Goal: Task Accomplishment & Management: Complete application form

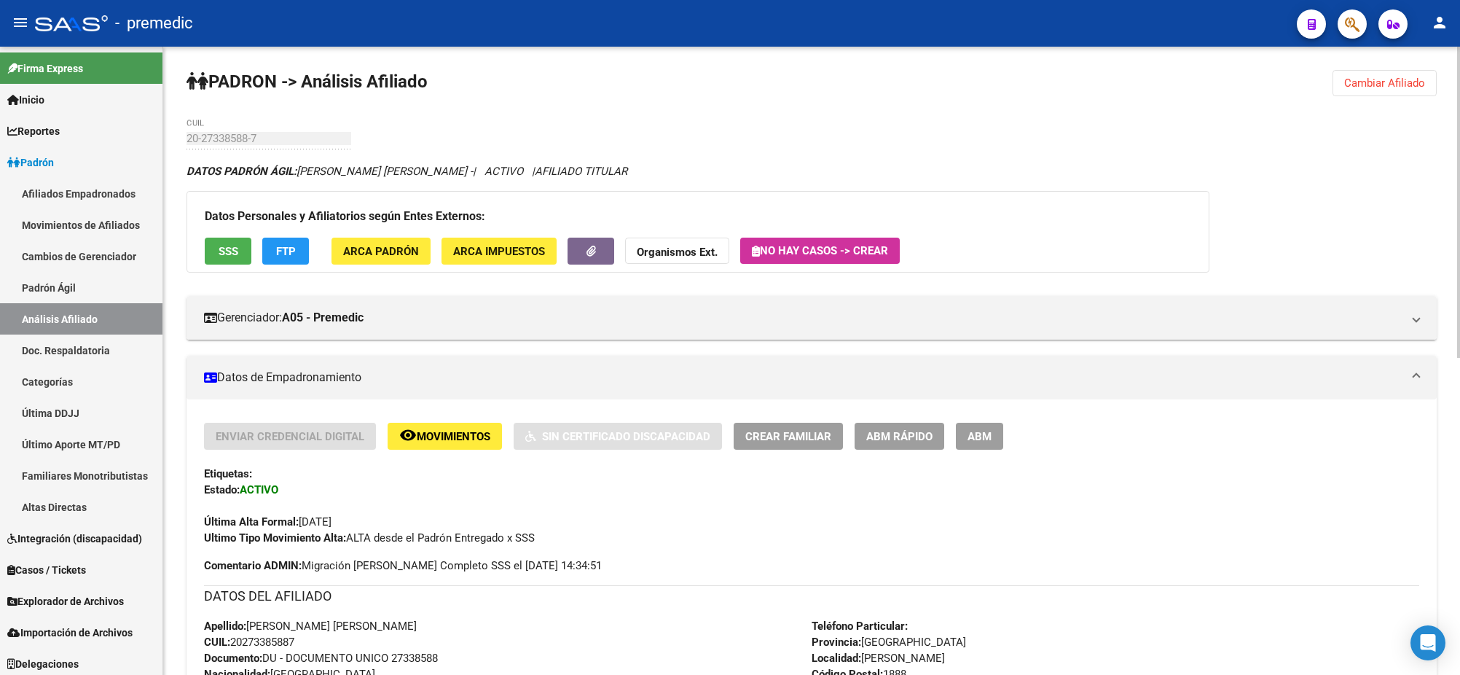
click at [1427, 87] on button "Cambiar Afiliado" at bounding box center [1385, 83] width 104 height 26
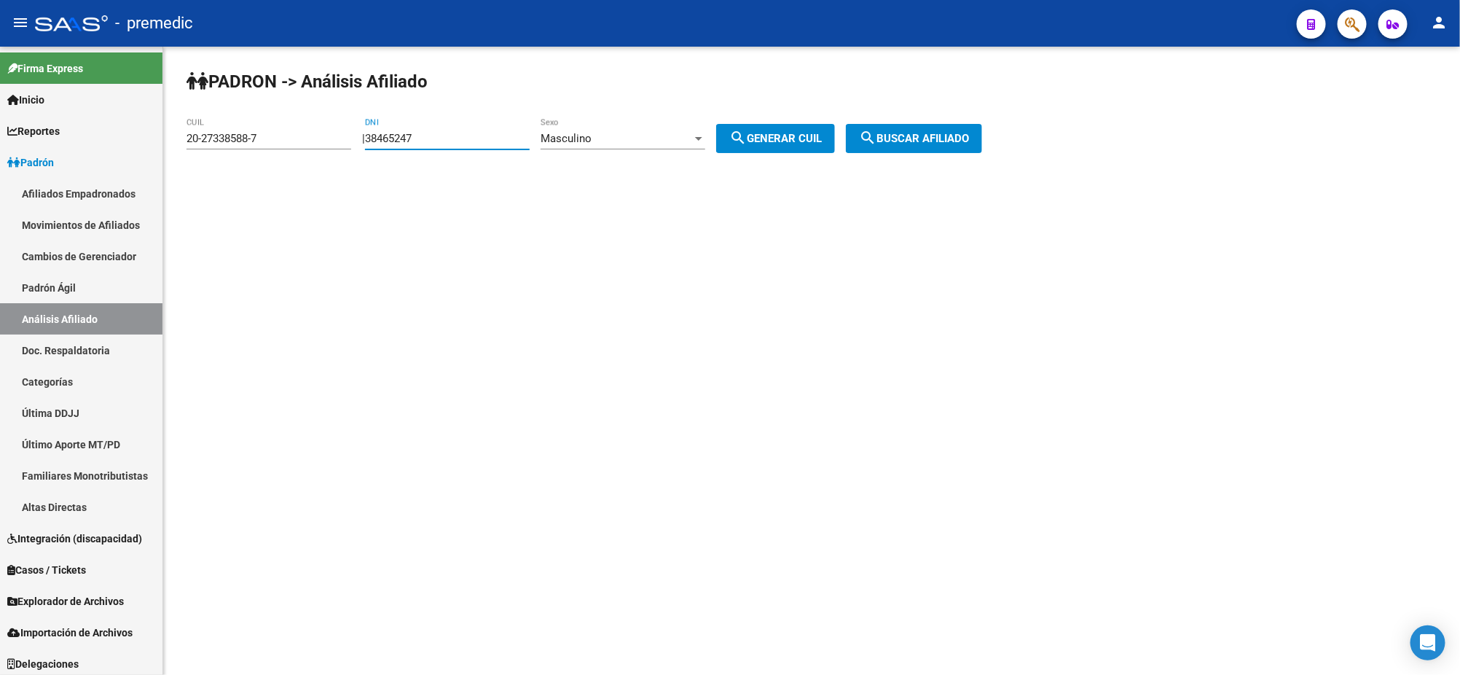
drag, startPoint x: 429, startPoint y: 143, endPoint x: 310, endPoint y: 134, distance: 119.1
click at [310, 134] on app-analisis-afiliado "[PERSON_NAME] -> Análisis Afiliado 20-27338588-7 CUIL | 38465247 DNI Masculino …" at bounding box center [590, 138] width 807 height 13
paste input "47803281"
type input "47803281"
click at [681, 134] on div "Masculino" at bounding box center [617, 138] width 152 height 13
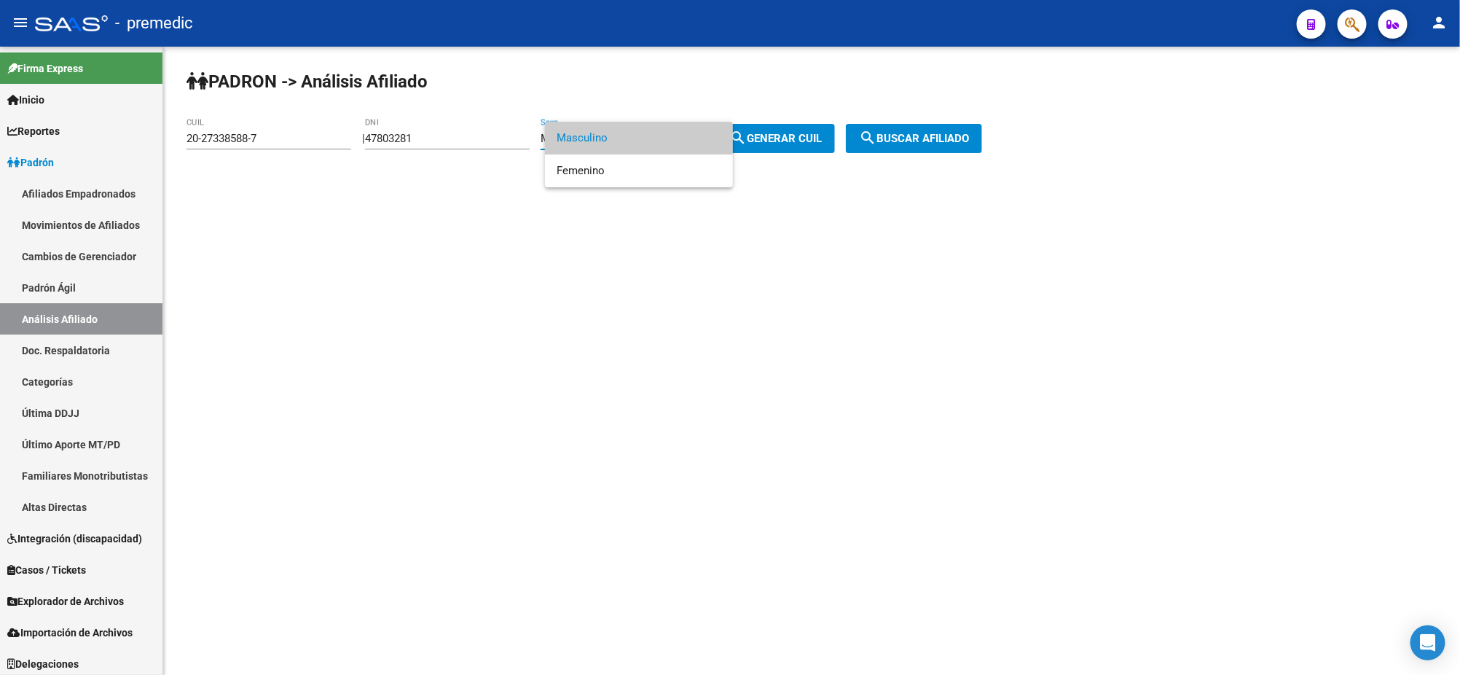
click at [685, 133] on span "Masculino" at bounding box center [639, 138] width 165 height 33
click at [794, 136] on span "search Generar CUIL" at bounding box center [775, 138] width 93 height 13
click at [909, 136] on span "search Buscar afiliado" at bounding box center [914, 138] width 110 height 13
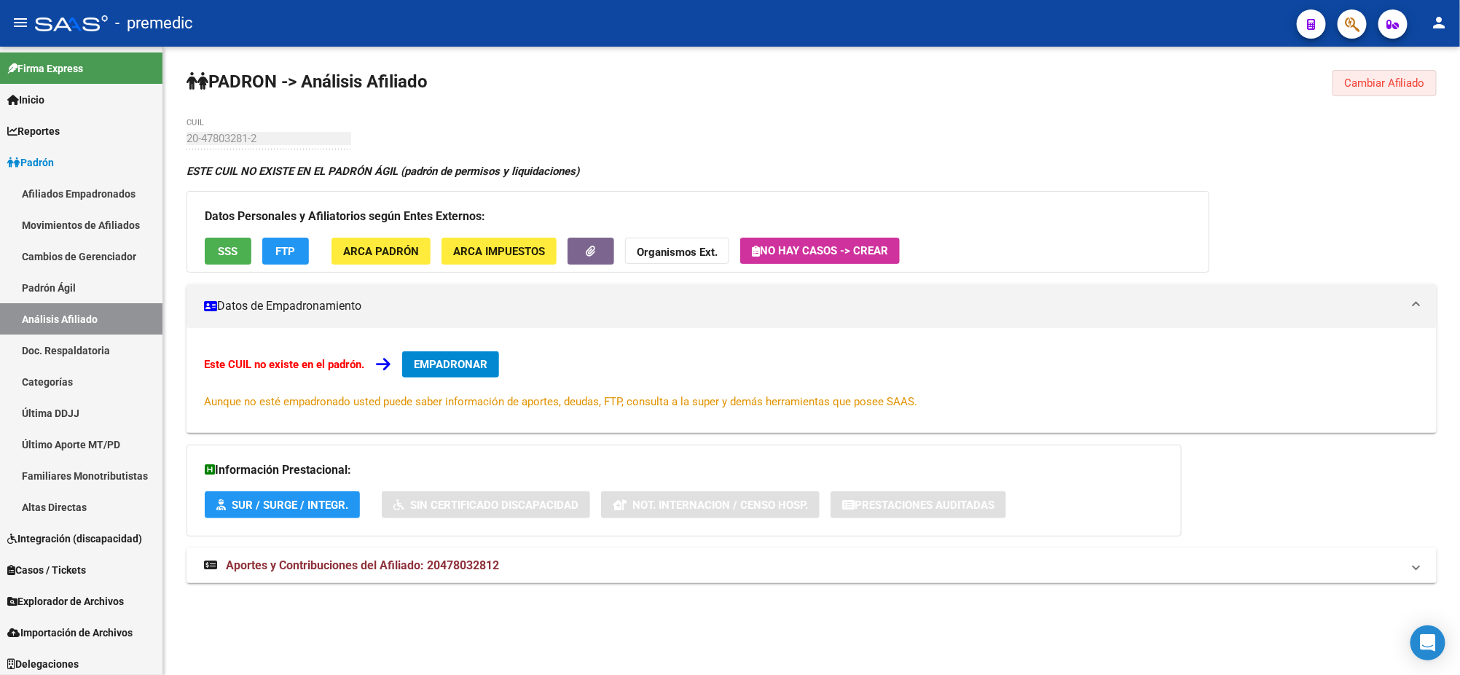
click at [1349, 79] on span "Cambiar Afiliado" at bounding box center [1384, 83] width 81 height 13
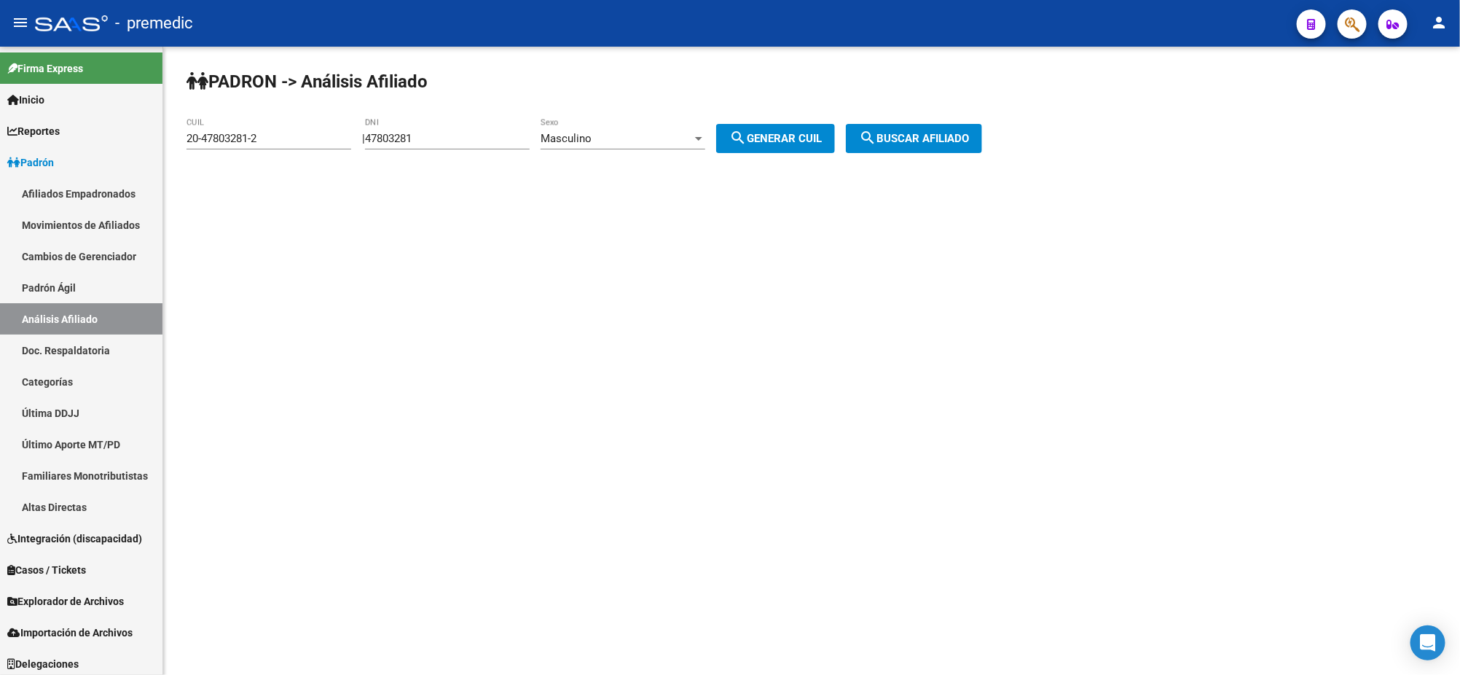
click at [615, 128] on div "Masculino Sexo" at bounding box center [623, 133] width 165 height 31
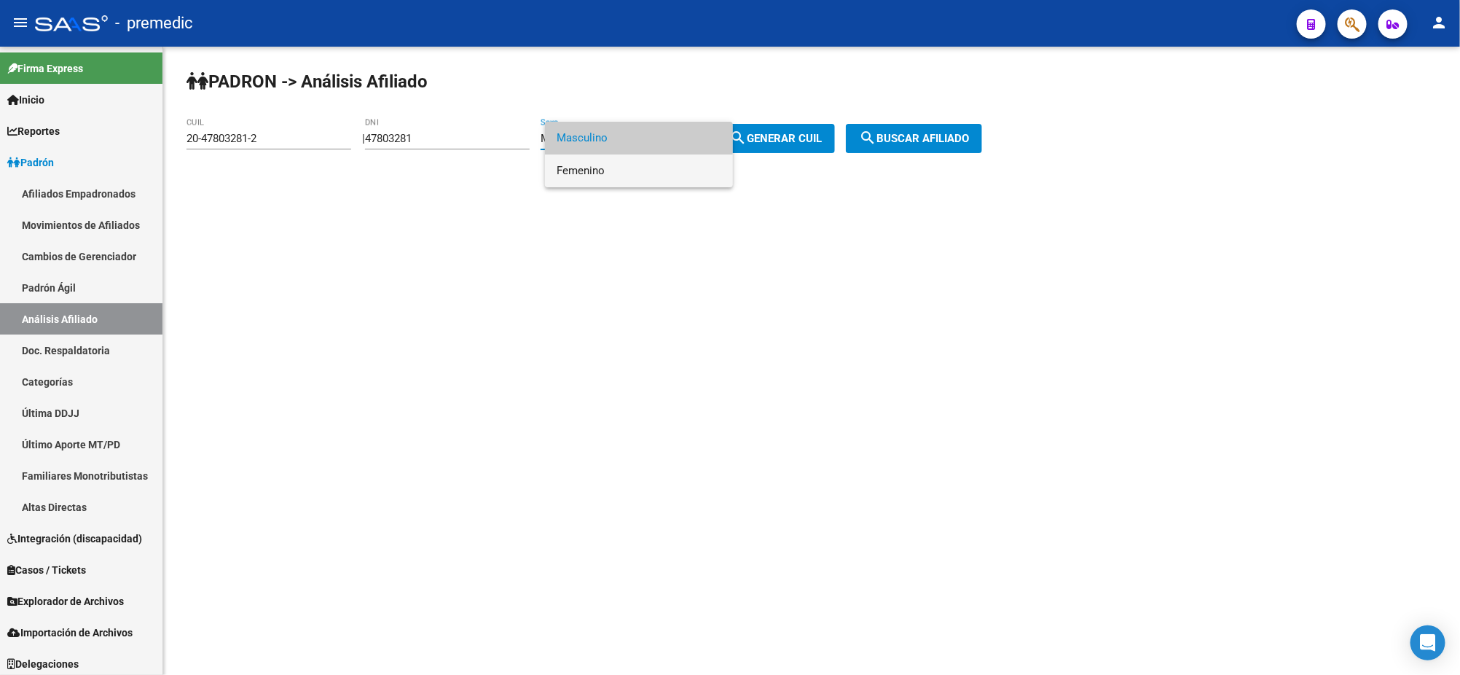
click at [622, 176] on span "Femenino" at bounding box center [639, 170] width 165 height 33
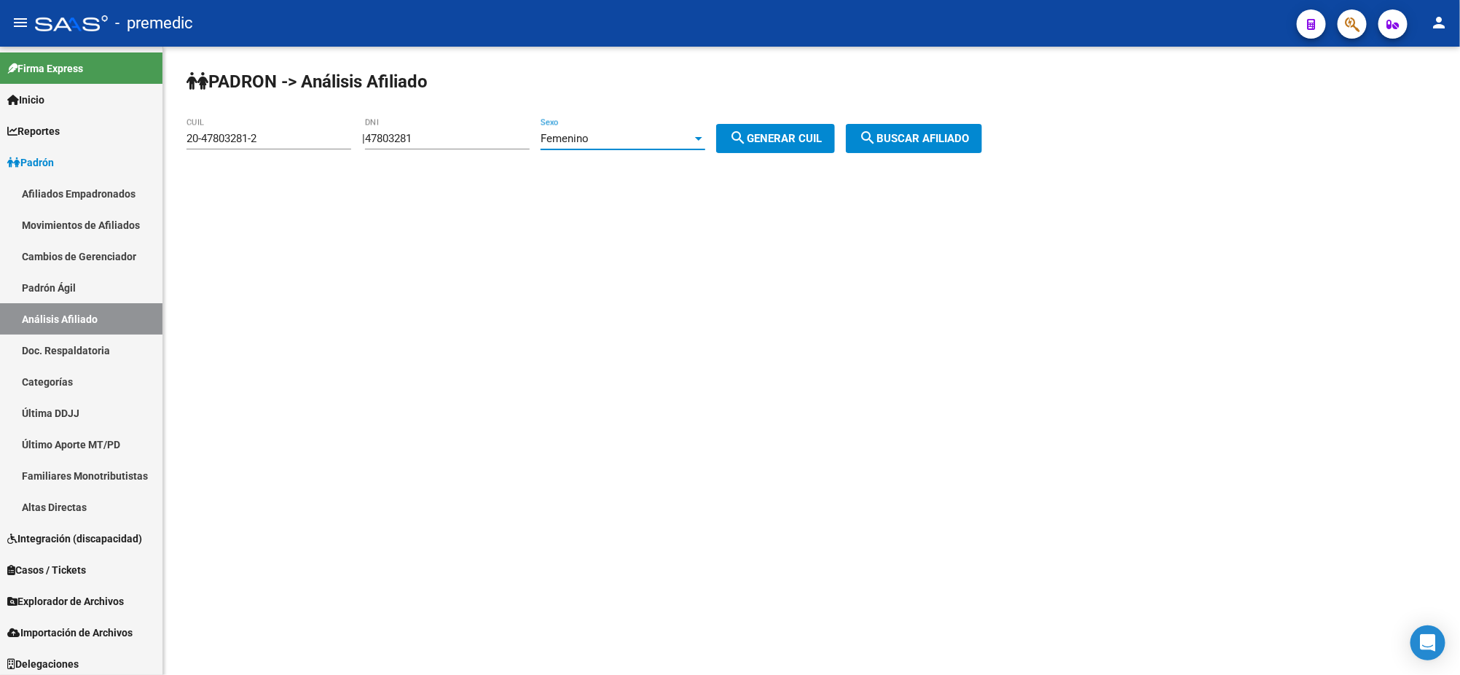
click at [814, 134] on span "search Generar CUIL" at bounding box center [775, 138] width 93 height 13
type input "27-47803281-7"
click at [969, 128] on button "search Buscar afiliado" at bounding box center [914, 138] width 136 height 29
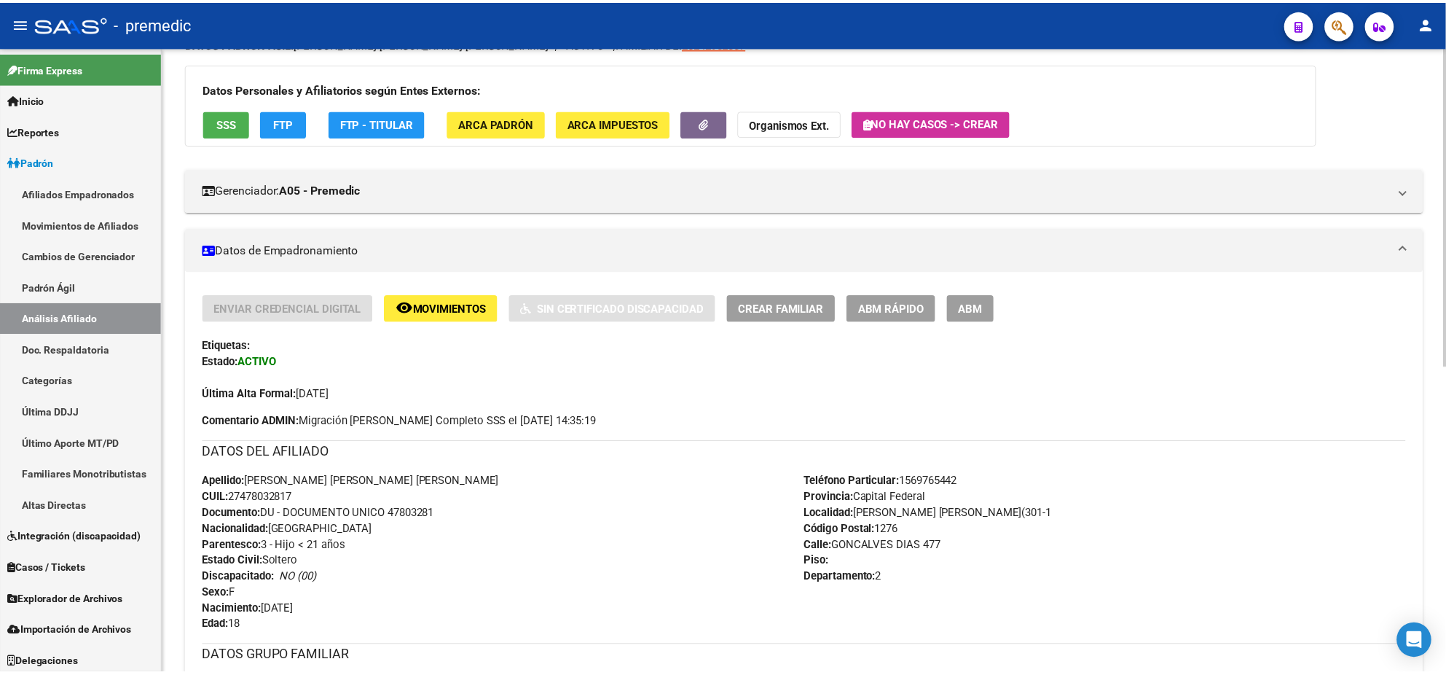
scroll to position [273, 0]
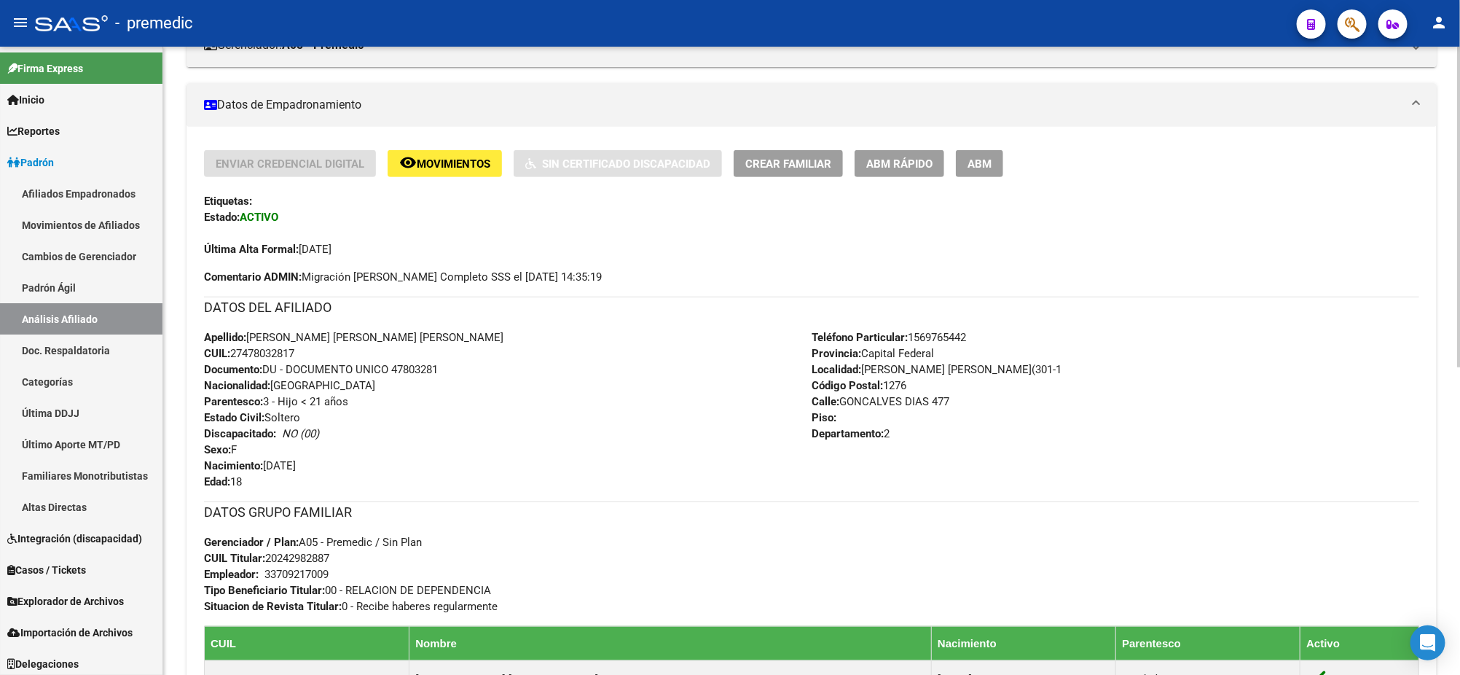
click at [922, 158] on span "ABM Rápido" at bounding box center [899, 163] width 66 height 13
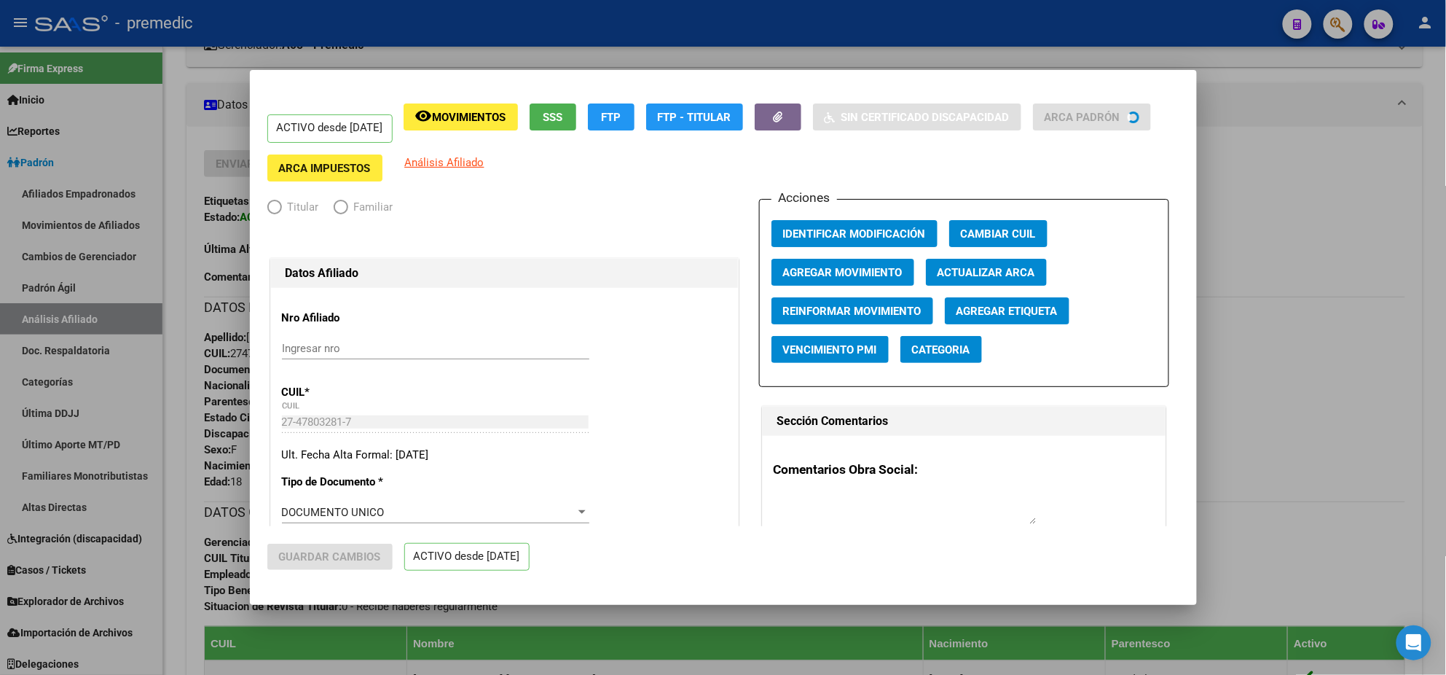
radio input "true"
type input "33-70921700-9"
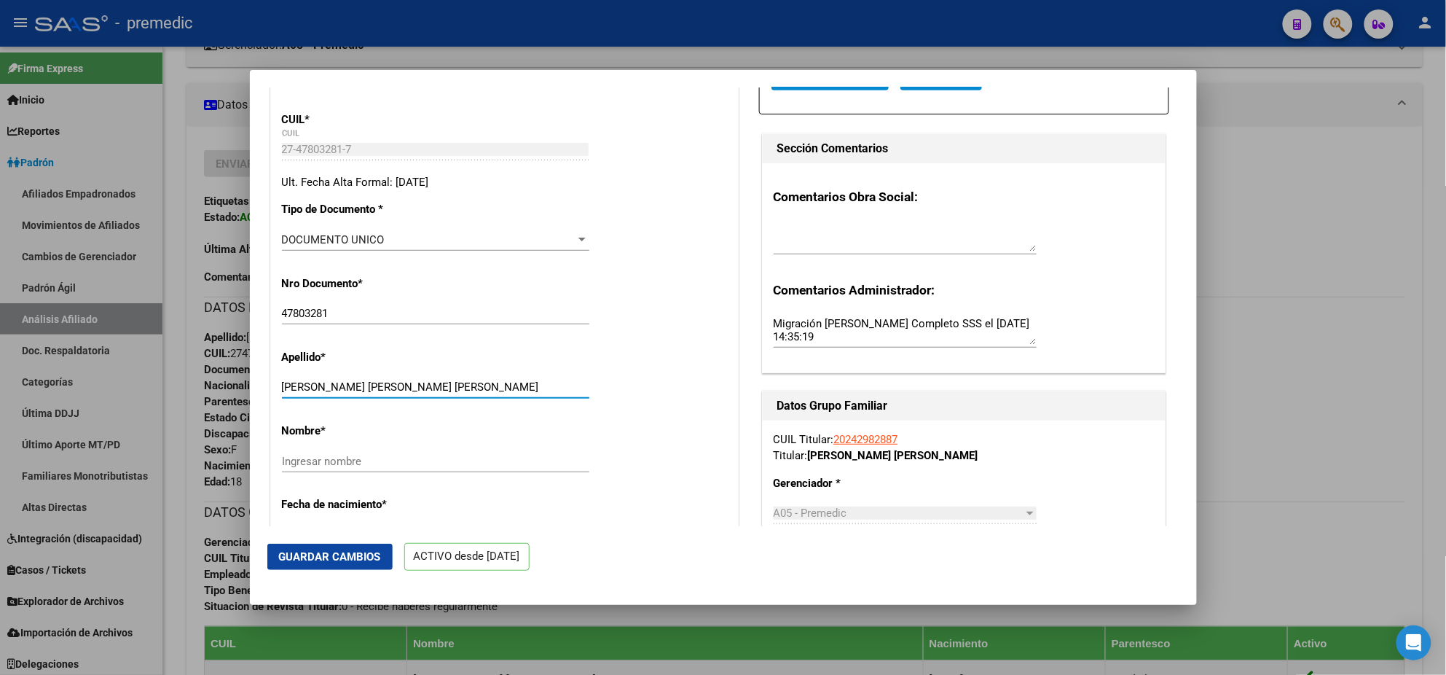
drag, startPoint x: 361, startPoint y: 386, endPoint x: 449, endPoint y: 385, distance: 88.2
click at [449, 385] on input "[PERSON_NAME] [PERSON_NAME] [PERSON_NAME]" at bounding box center [435, 386] width 307 height 13
type input "[PERSON_NAME] [PERSON_NAME]"
click at [313, 464] on input "Ingresar nombre" at bounding box center [435, 461] width 307 height 13
paste input "[PERSON_NAME] [PERSON_NAME]"
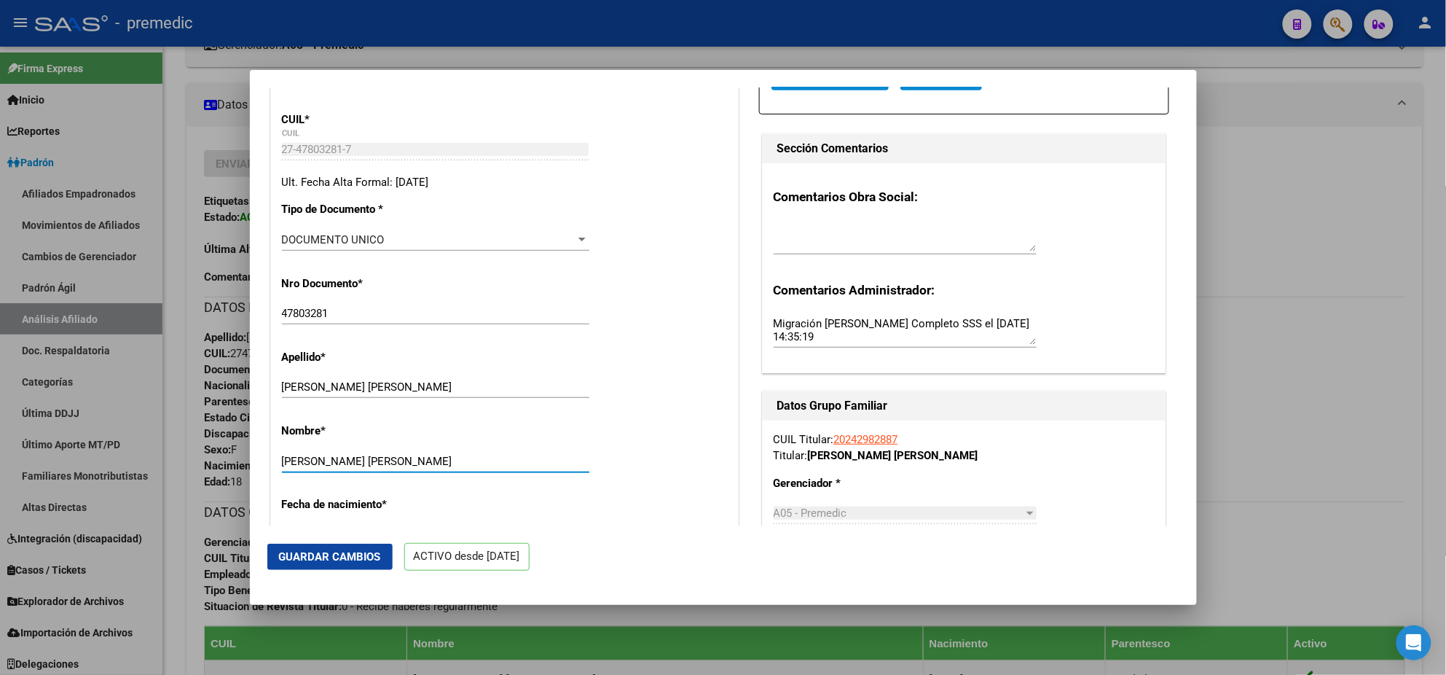
type input "[PERSON_NAME] [PERSON_NAME]"
click at [666, 433] on div "Nombre * [PERSON_NAME] [PERSON_NAME] Ingresar nombre" at bounding box center [504, 449] width 445 height 74
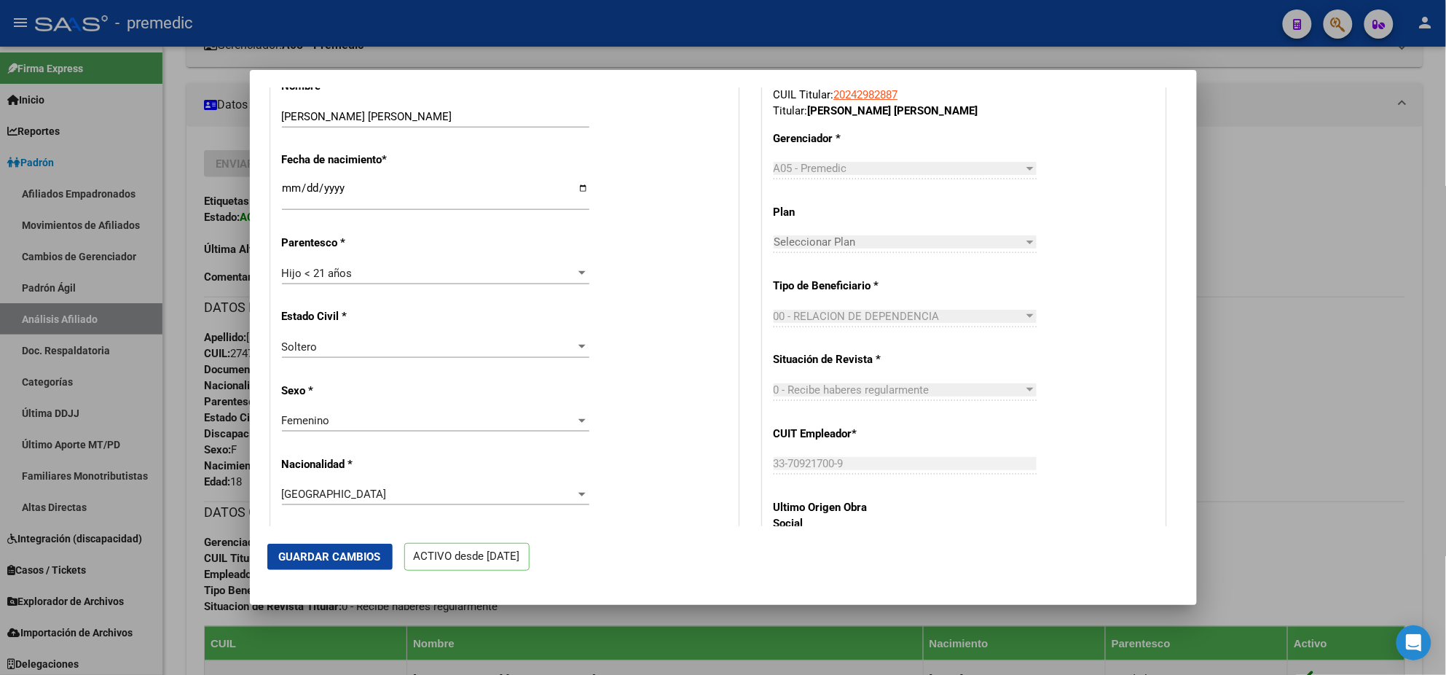
scroll to position [638, 0]
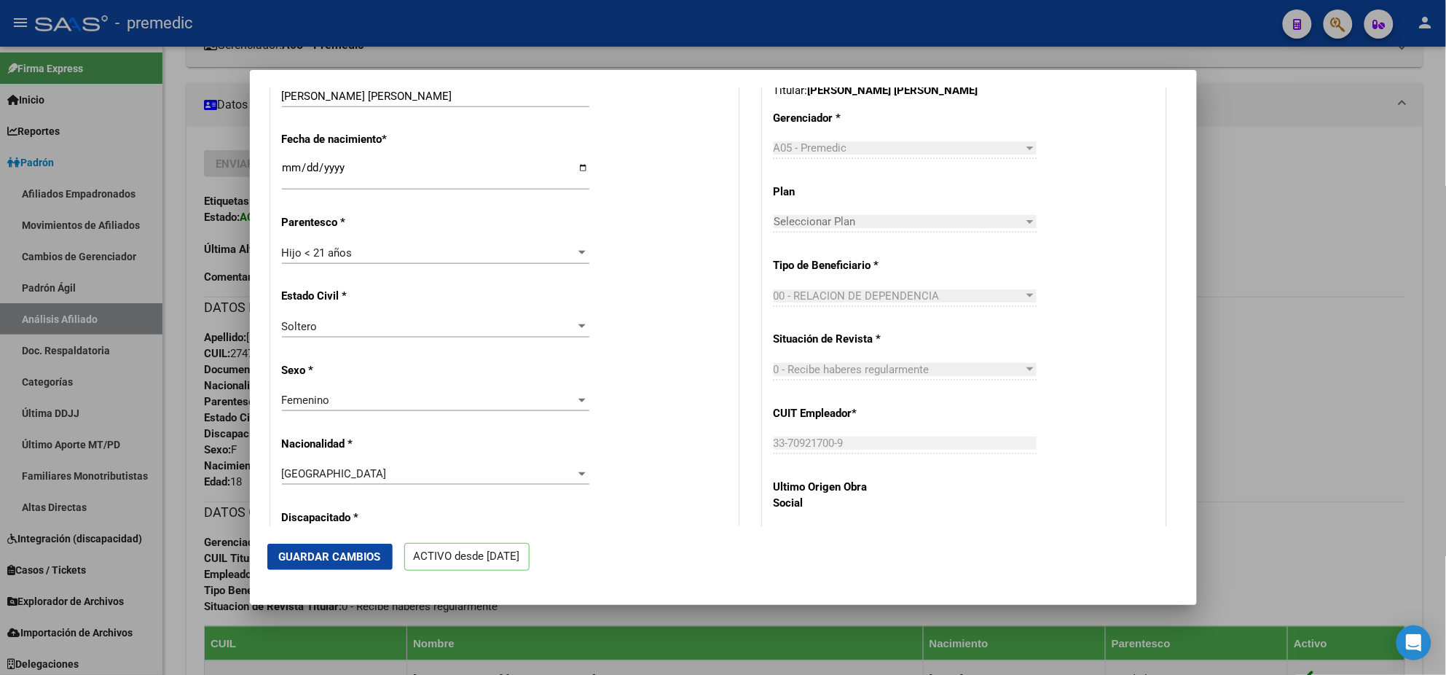
click at [717, 365] on div "Nro Afiliado Ingresar nro CUIL * 27-47803281-7 CUIL ARCA [PERSON_NAME] Ult. Fec…" at bounding box center [504, 608] width 467 height 1917
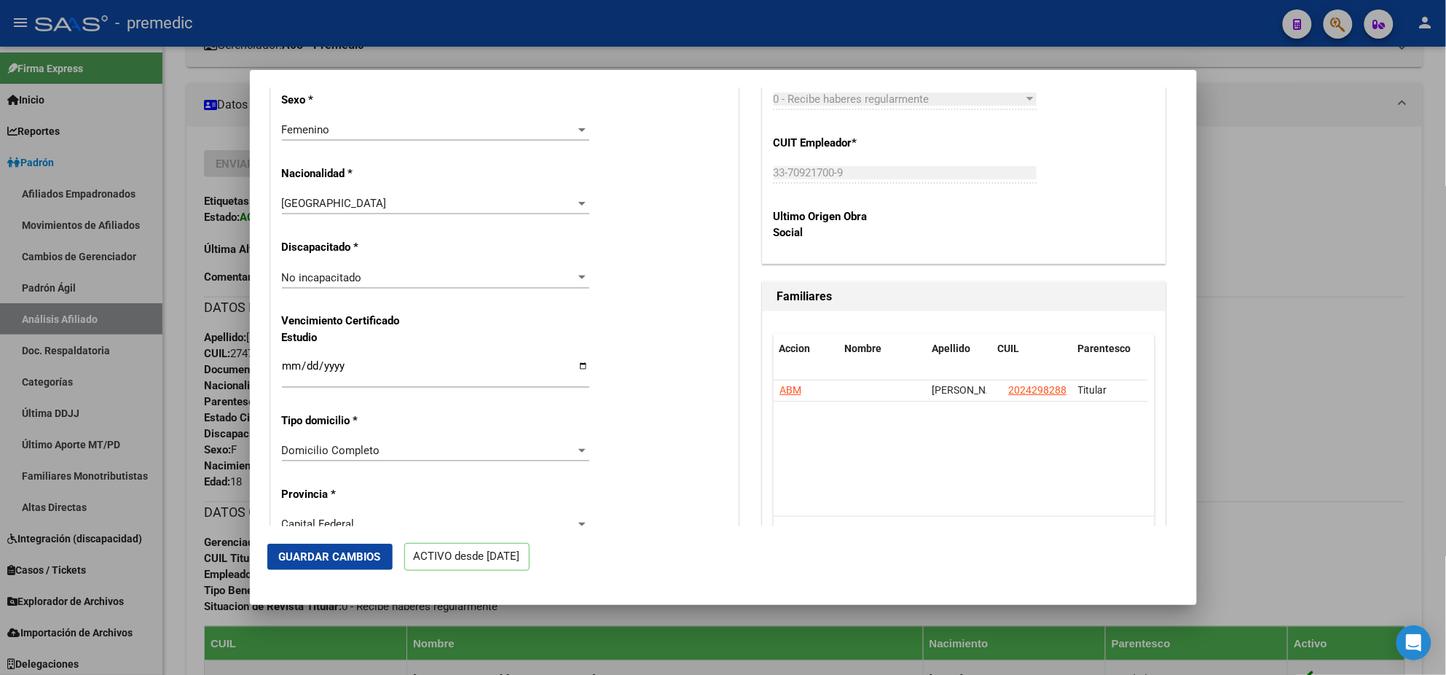
scroll to position [911, 0]
click at [436, 273] on div "No incapacitado" at bounding box center [429, 274] width 294 height 13
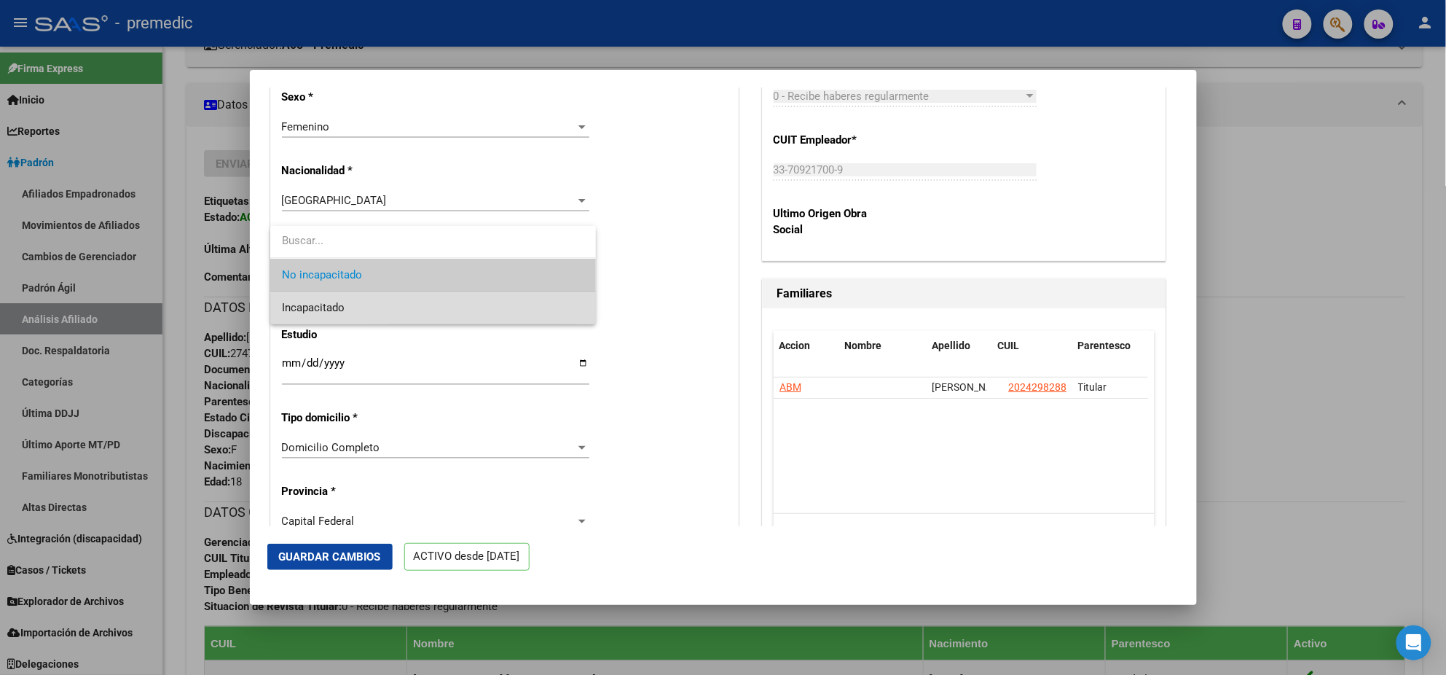
click at [401, 300] on span "Incapacitado" at bounding box center [433, 307] width 302 height 33
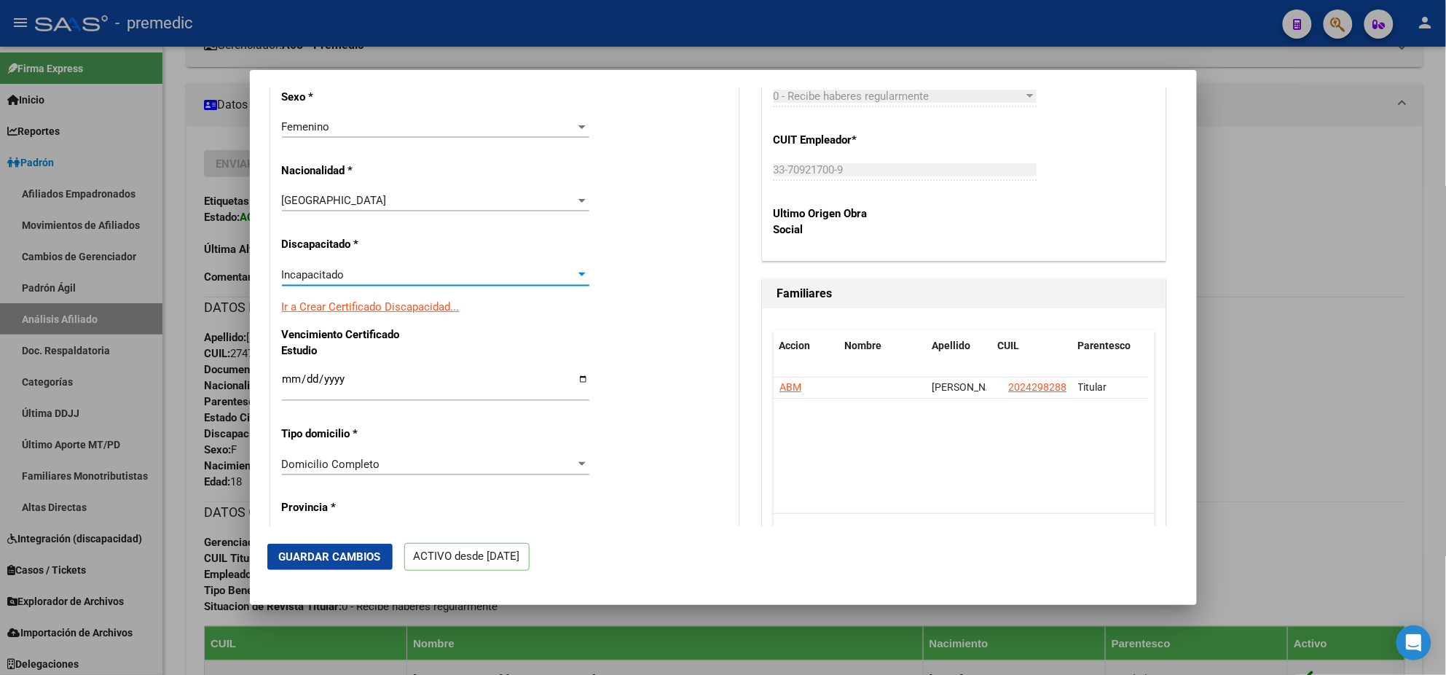
click at [306, 564] on button "Guardar Cambios" at bounding box center [329, 557] width 125 height 26
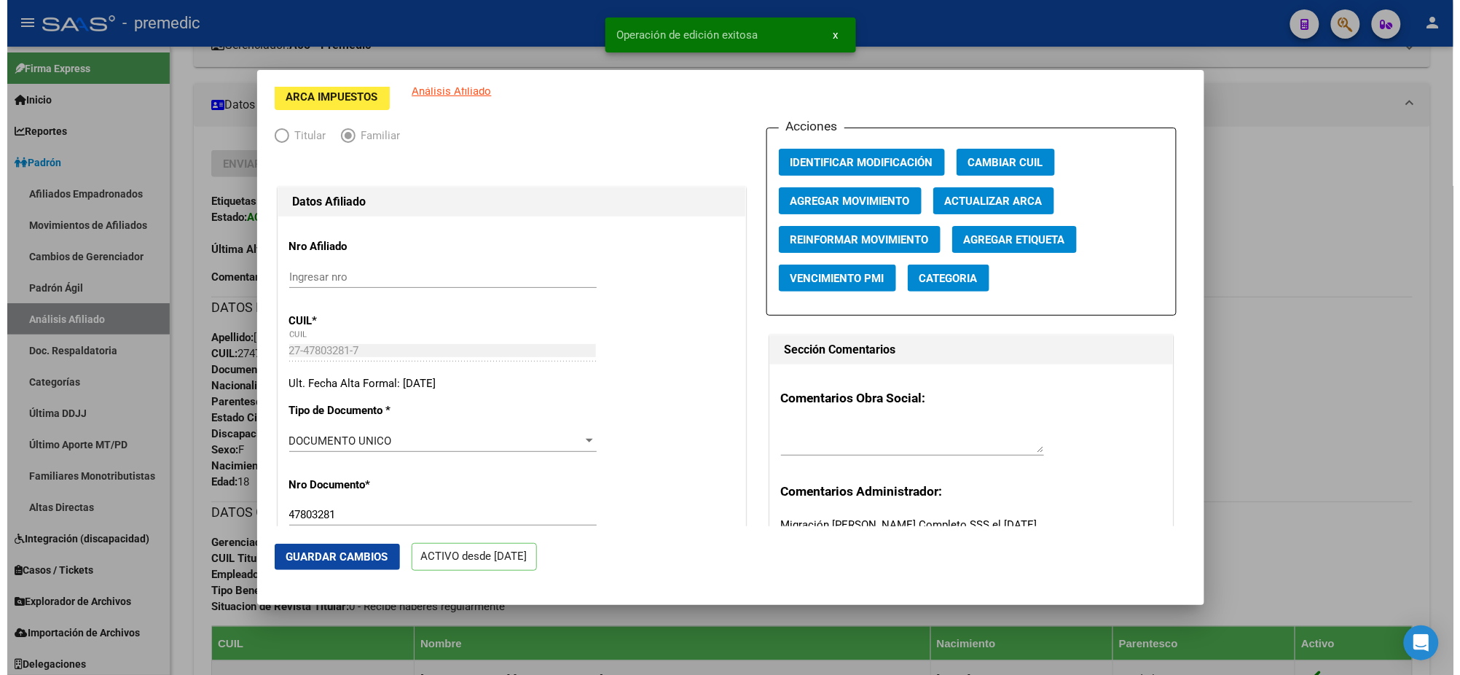
scroll to position [0, 0]
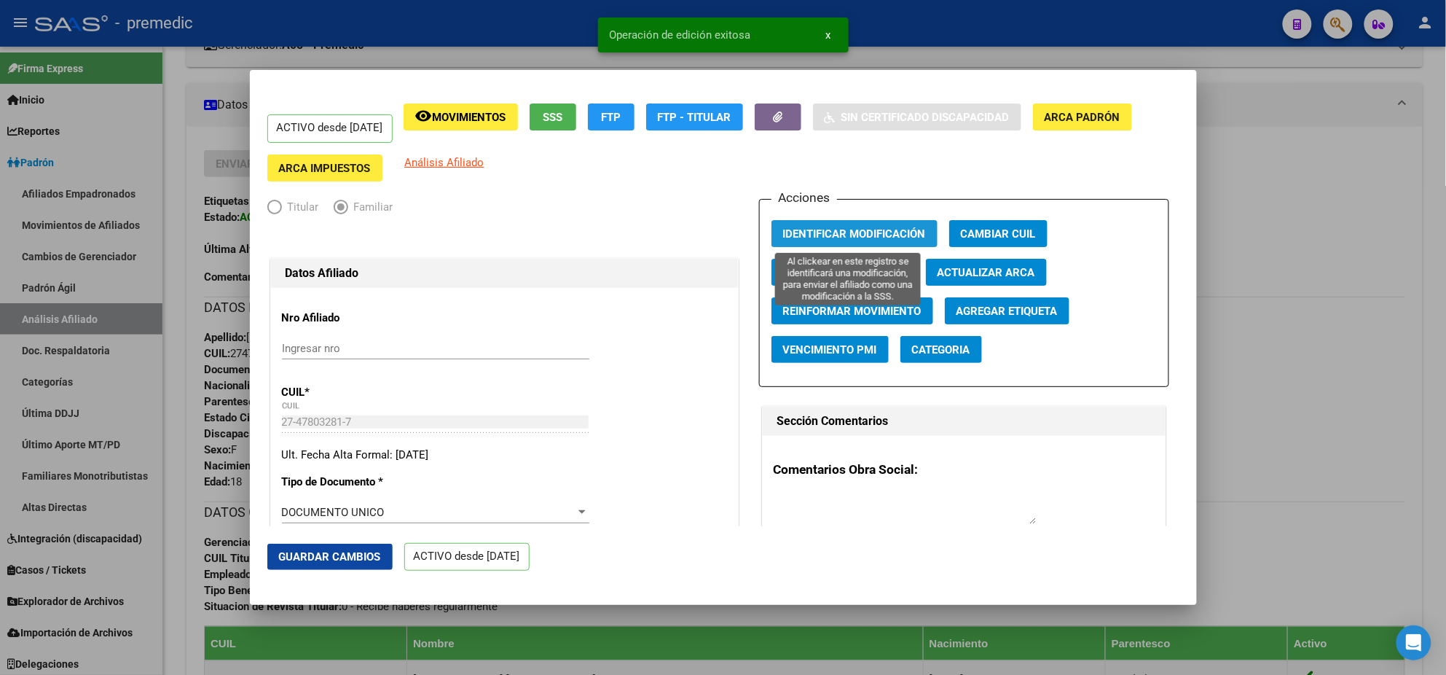
click at [783, 234] on span "Identificar Modificación" at bounding box center [854, 233] width 143 height 13
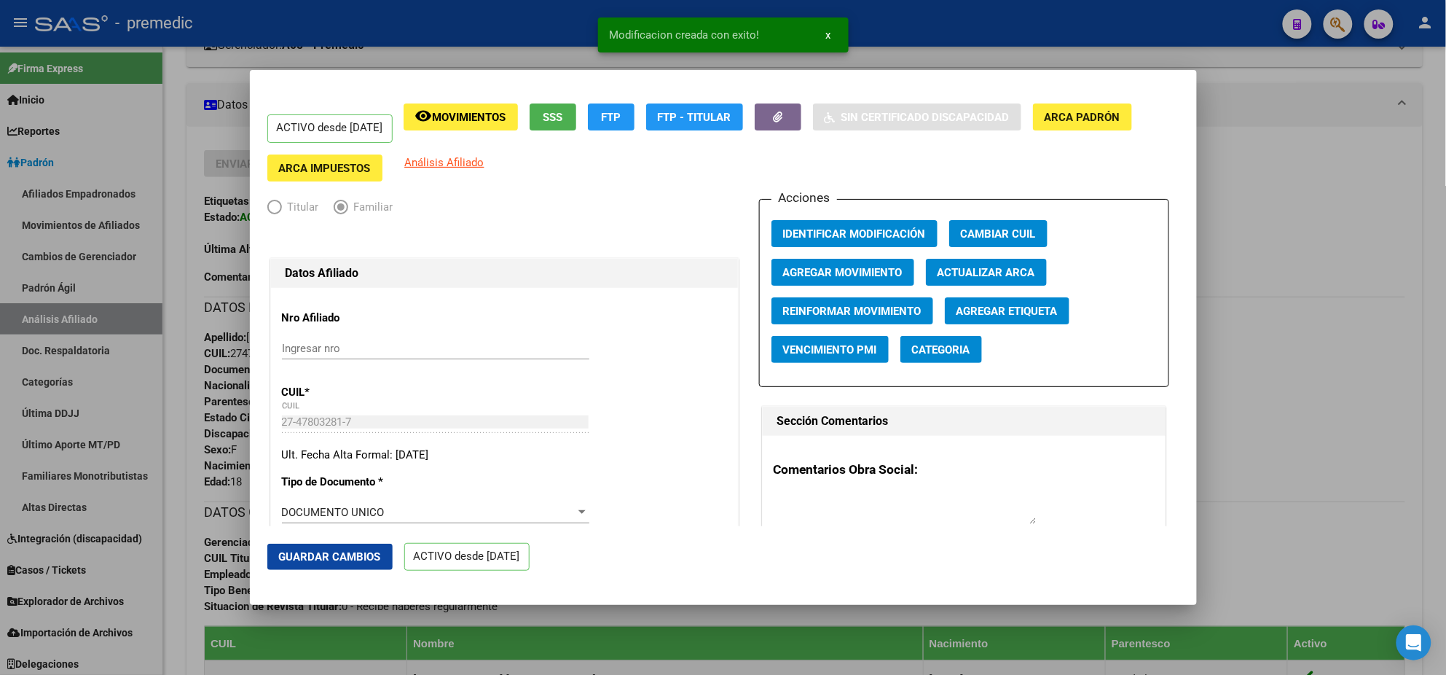
click at [1290, 153] on div at bounding box center [723, 337] width 1446 height 675
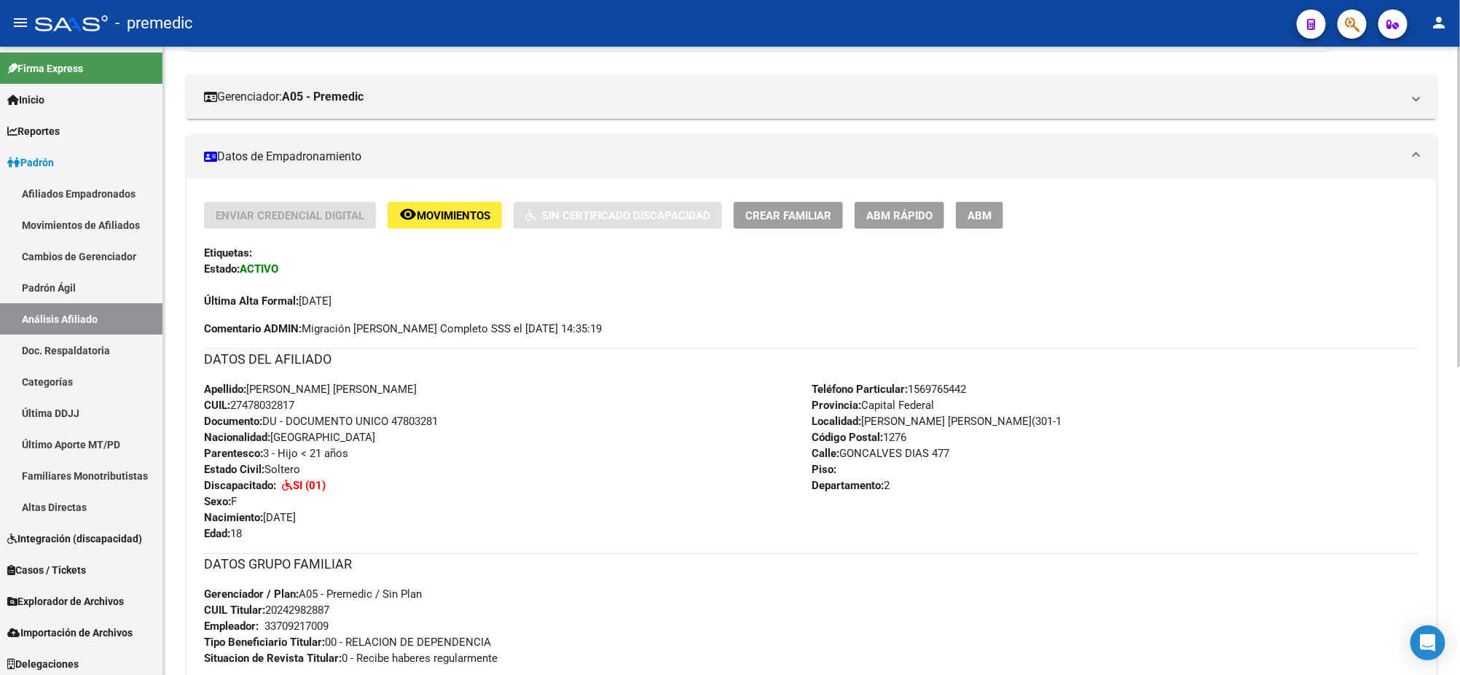
scroll to position [182, 0]
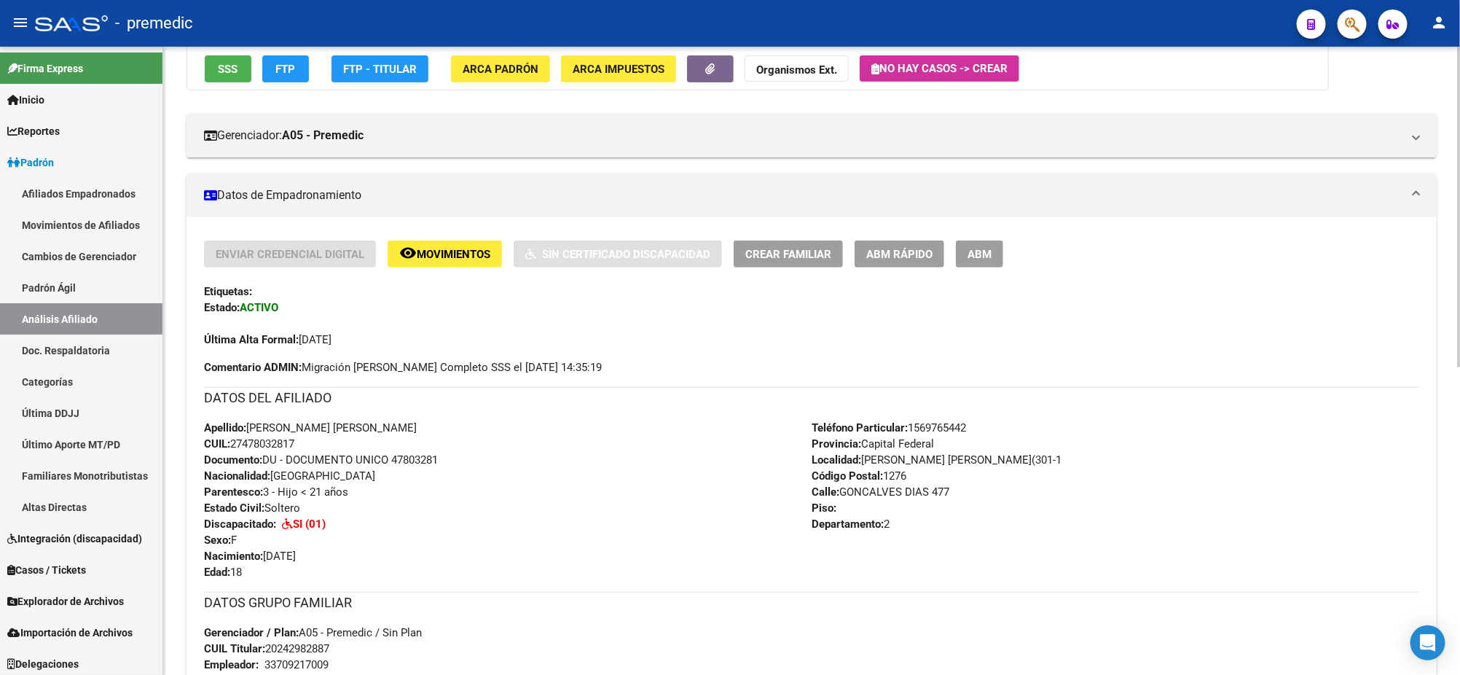
click at [749, 303] on div "Enviar Credencial Digital remove_red_eye Movimientos Sin Certificado Discapacid…" at bounding box center [811, 293] width 1215 height 107
drag, startPoint x: 1193, startPoint y: 397, endPoint x: 1090, endPoint y: 436, distance: 110.0
click at [1193, 397] on h3 "DATOS DEL AFILIADO" at bounding box center [811, 398] width 1215 height 20
